Goal: Task Accomplishment & Management: Manage account settings

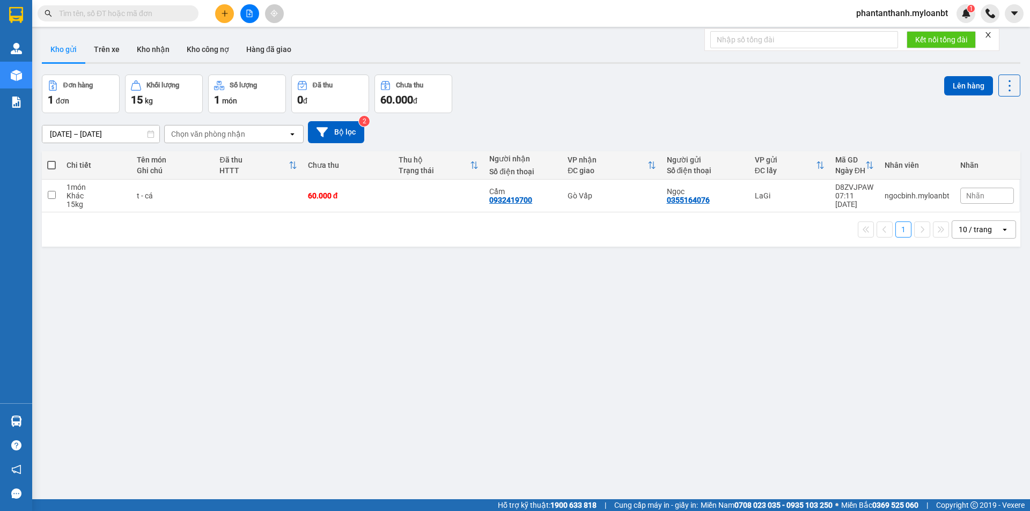
click at [898, 17] on span "phantanthanh.myloanbt" at bounding box center [902, 12] width 109 height 13
click at [887, 33] on span "Đăng xuất" at bounding box center [906, 33] width 87 height 12
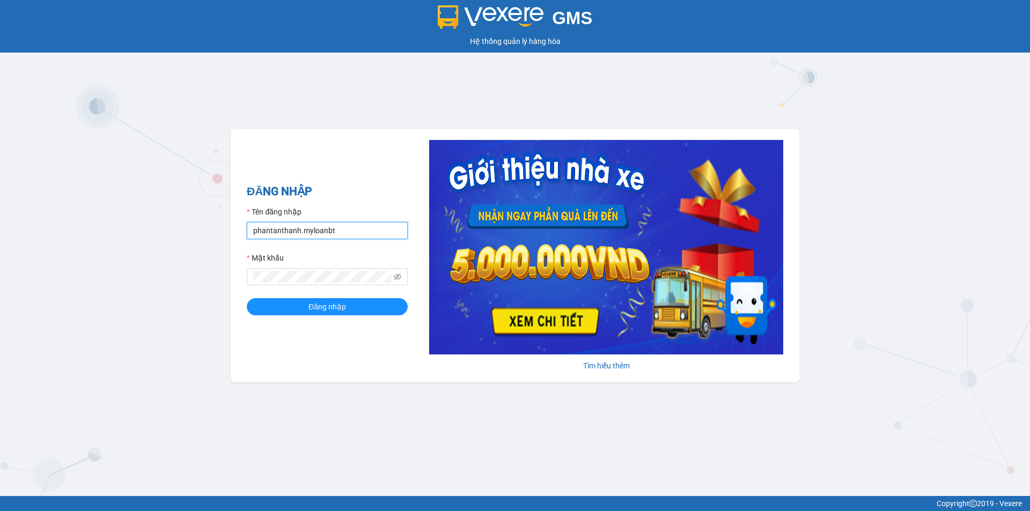
click at [359, 228] on input "phantanthanh.myloanbt" at bounding box center [327, 230] width 161 height 17
type input "huylg.myloanbt"
drag, startPoint x: 283, startPoint y: 298, endPoint x: 285, endPoint y: 319, distance: 21.6
click at [283, 305] on form "Tên đăng nhập huylg.myloanbt Mật khẩu Đăng nhập" at bounding box center [327, 260] width 161 height 109
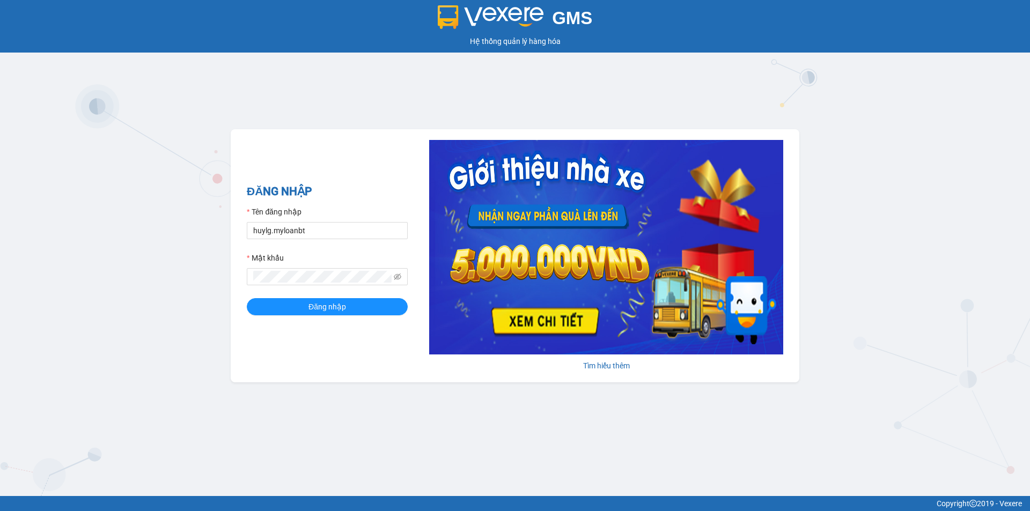
click at [285, 319] on div "ĐĂNG NHẬP Tên đăng nhập huylg.myloanbt Mật khẩu Đăng nhập" at bounding box center [327, 256] width 161 height 146
click at [290, 315] on button "Đăng nhập" at bounding box center [327, 306] width 161 height 17
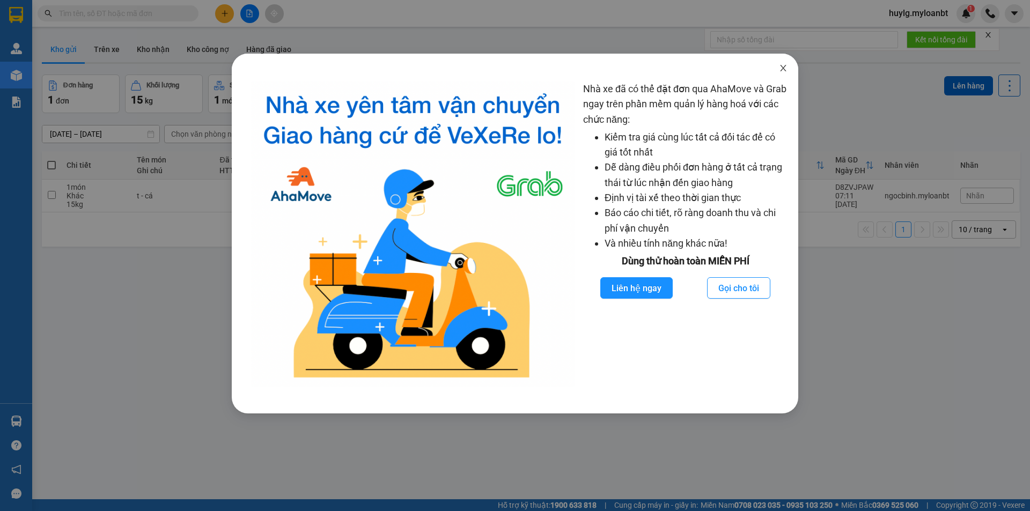
click at [783, 63] on span "Close" at bounding box center [784, 69] width 30 height 30
